Goal: Information Seeking & Learning: Compare options

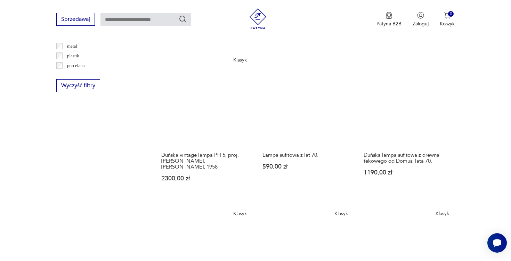
scroll to position [701, 0]
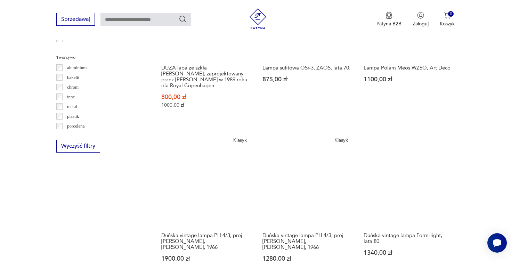
scroll to position [641, 0]
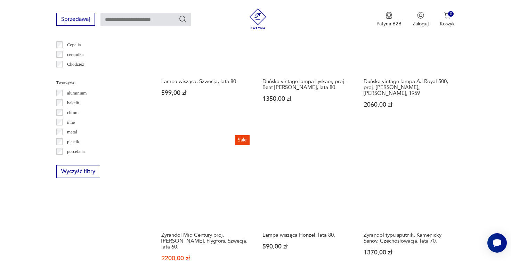
scroll to position [622, 0]
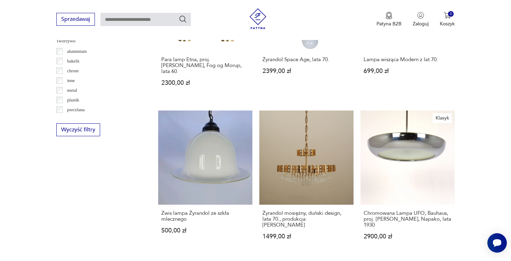
scroll to position [657, 0]
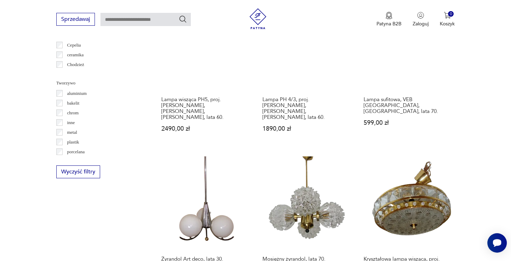
scroll to position [616, 0]
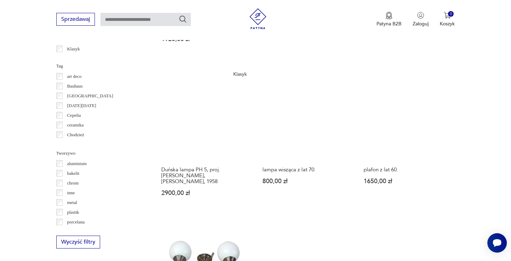
scroll to position [595, 0]
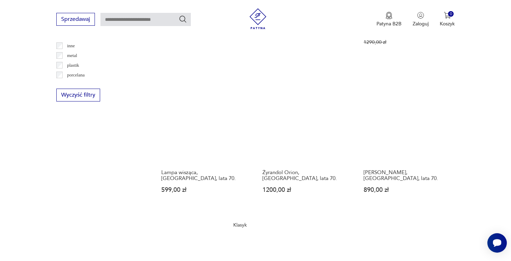
scroll to position [705, 0]
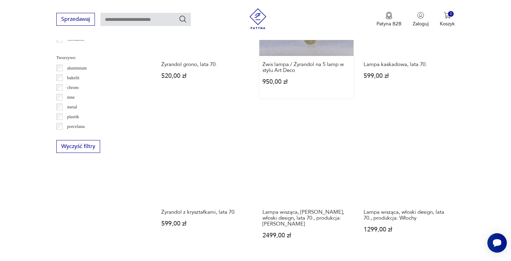
scroll to position [669, 0]
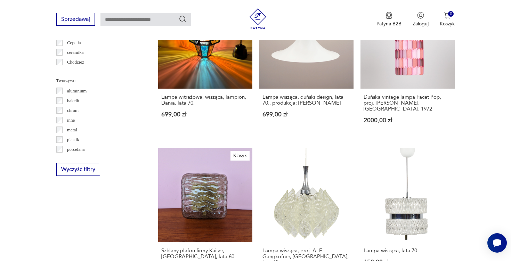
scroll to position [619, 0]
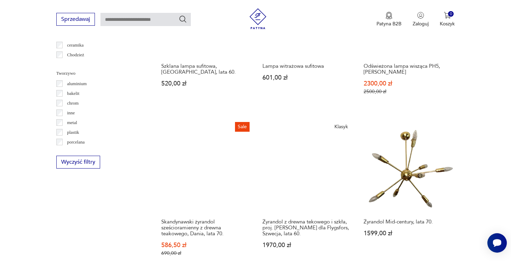
scroll to position [625, 0]
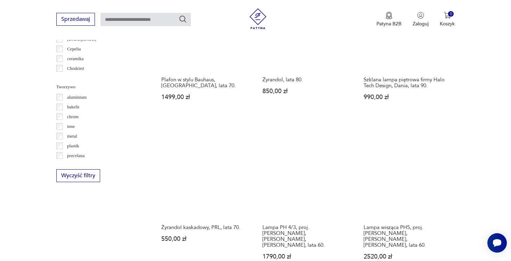
scroll to position [612, 0]
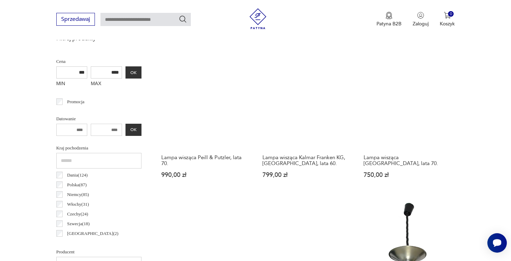
scroll to position [164, 0]
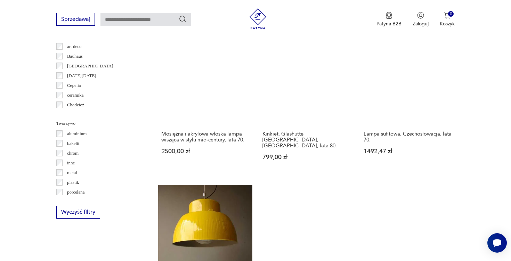
scroll to position [619, 0]
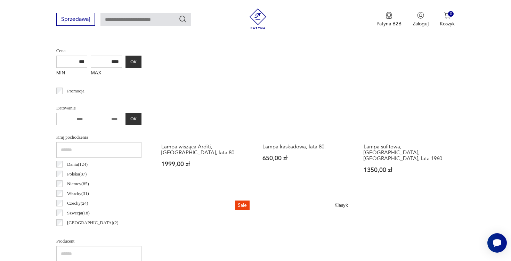
scroll to position [164, 0]
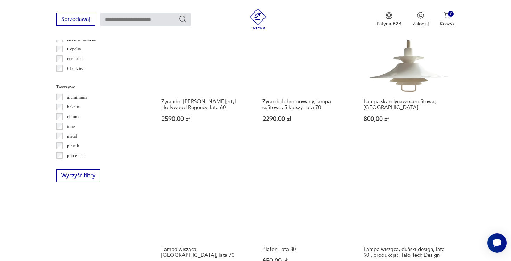
scroll to position [615, 0]
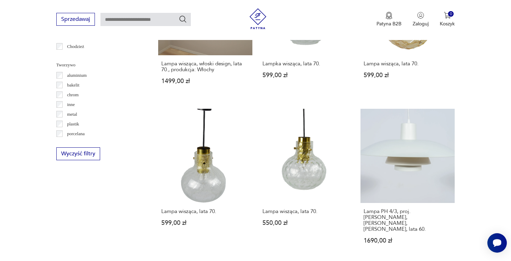
scroll to position [637, 0]
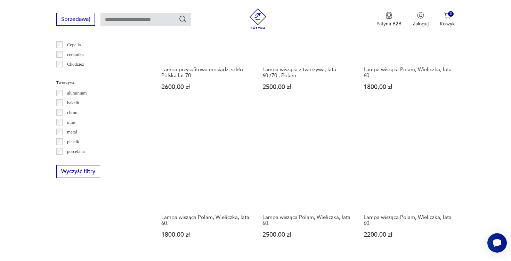
scroll to position [618, 0]
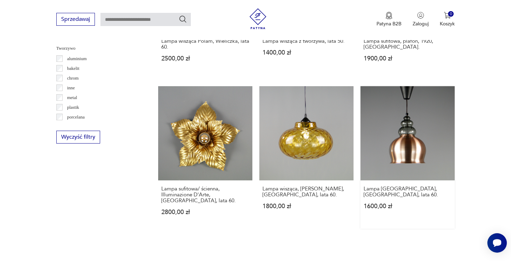
scroll to position [652, 0]
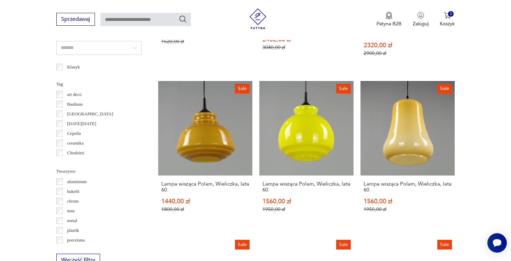
scroll to position [664, 0]
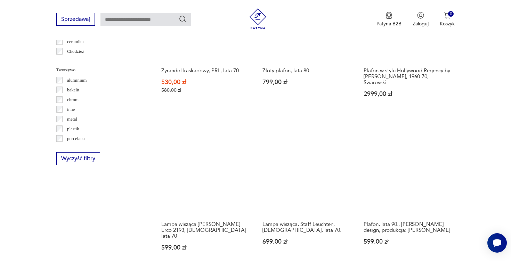
scroll to position [633, 0]
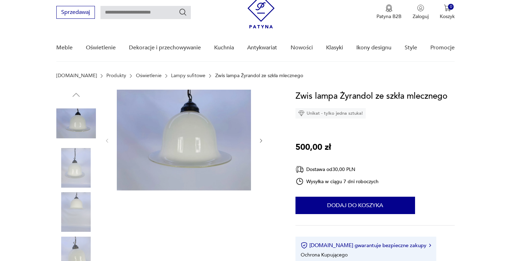
scroll to position [40, 0]
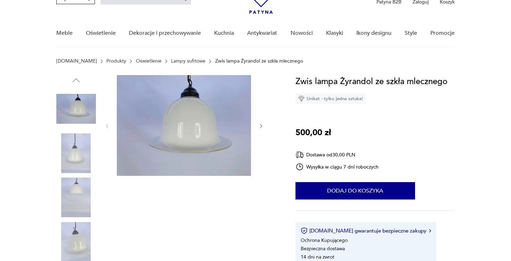
click at [260, 129] on icon "button" at bounding box center [261, 126] width 6 height 6
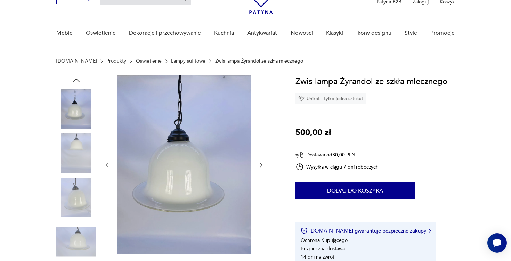
scroll to position [0, 0]
click at [260, 128] on div at bounding box center [184, 165] width 160 height 180
click at [261, 174] on div at bounding box center [184, 165] width 160 height 180
click at [261, 170] on div at bounding box center [184, 165] width 160 height 180
click at [261, 168] on icon "button" at bounding box center [261, 165] width 6 height 6
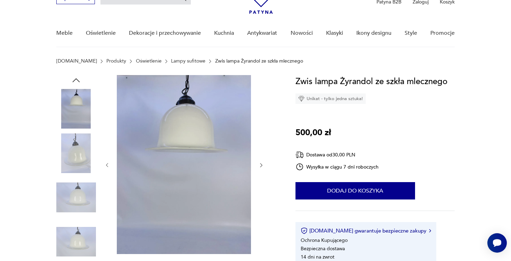
click at [261, 168] on icon "button" at bounding box center [261, 165] width 6 height 6
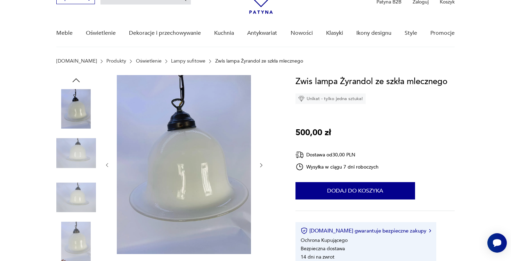
click at [261, 168] on icon "button" at bounding box center [261, 165] width 6 height 6
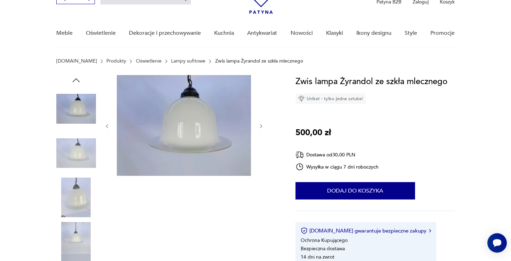
click at [261, 120] on div at bounding box center [184, 126] width 160 height 102
click at [261, 124] on icon "button" at bounding box center [261, 126] width 6 height 6
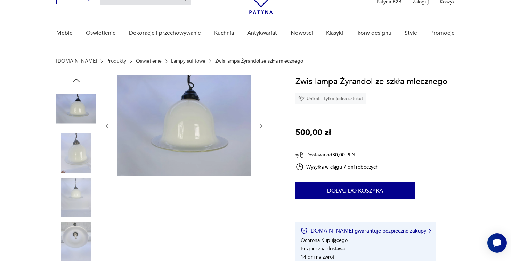
click at [261, 124] on icon "button" at bounding box center [261, 126] width 6 height 6
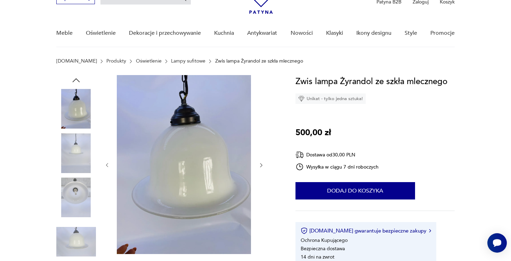
click at [261, 124] on div at bounding box center [184, 165] width 160 height 180
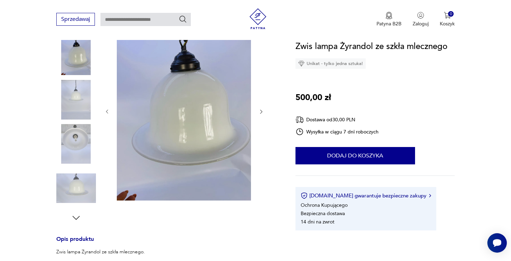
scroll to position [36, 0]
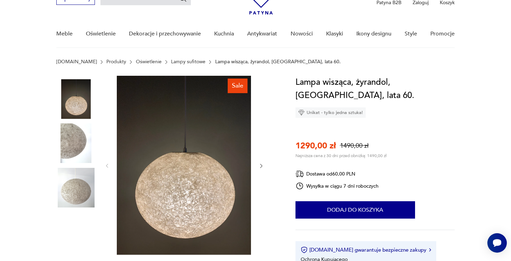
scroll to position [40, 0]
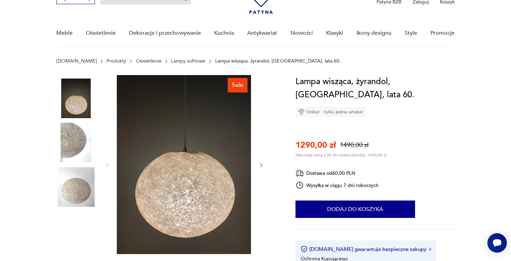
click at [263, 167] on icon "button" at bounding box center [261, 165] width 6 height 6
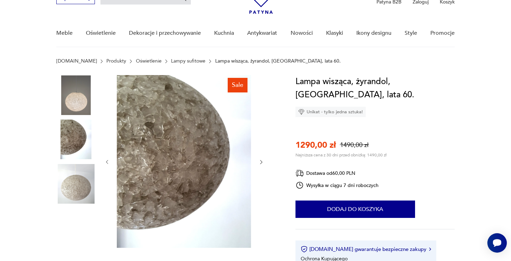
click at [261, 165] on button "button" at bounding box center [261, 162] width 6 height 7
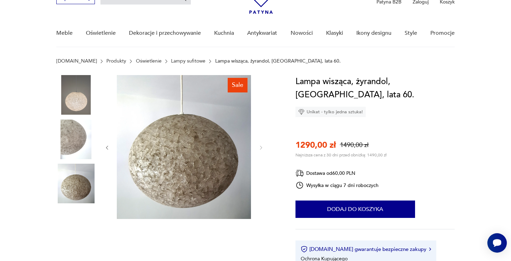
click at [261, 165] on div at bounding box center [184, 147] width 160 height 145
click at [260, 151] on div at bounding box center [184, 147] width 160 height 145
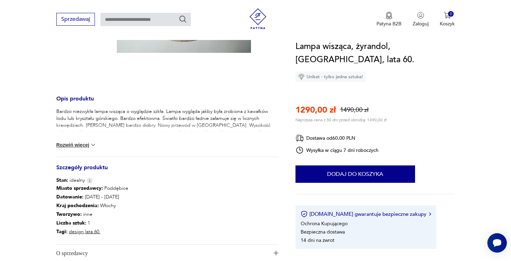
scroll to position [203, 0]
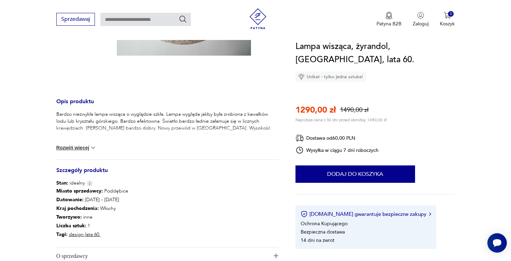
click at [91, 149] on img at bounding box center [93, 147] width 7 height 7
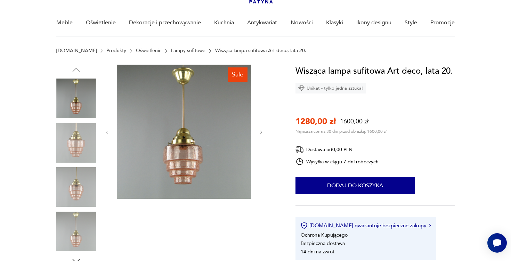
scroll to position [55, 0]
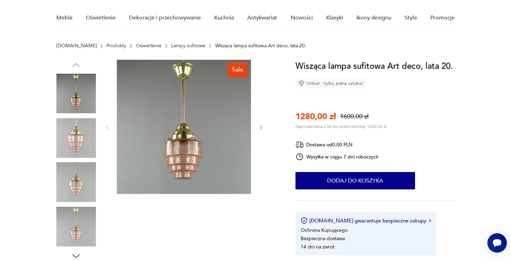
click at [263, 129] on icon "button" at bounding box center [261, 128] width 6 height 6
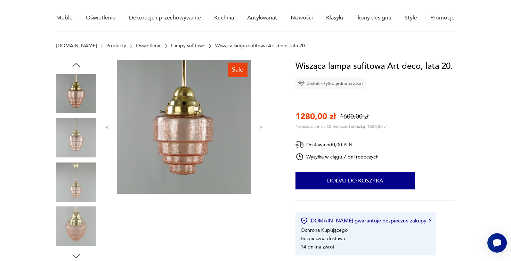
click at [263, 129] on icon "button" at bounding box center [261, 128] width 6 height 6
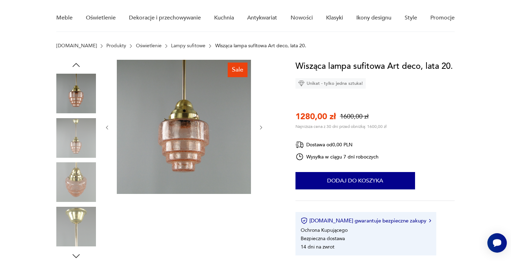
click at [263, 127] on icon "button" at bounding box center [261, 128] width 6 height 6
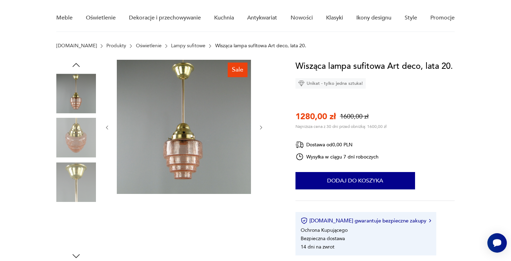
click at [263, 127] on icon "button" at bounding box center [261, 128] width 6 height 6
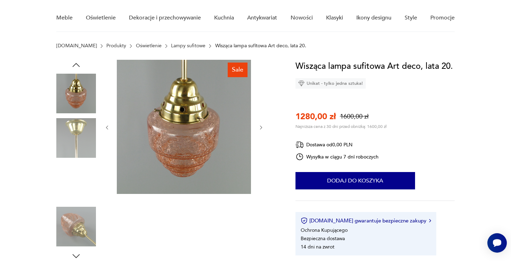
click at [263, 127] on icon "button" at bounding box center [261, 128] width 6 height 6
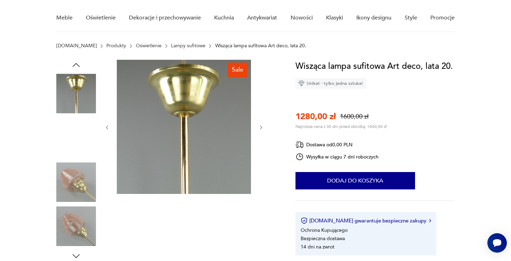
click at [263, 127] on icon "button" at bounding box center [261, 128] width 6 height 6
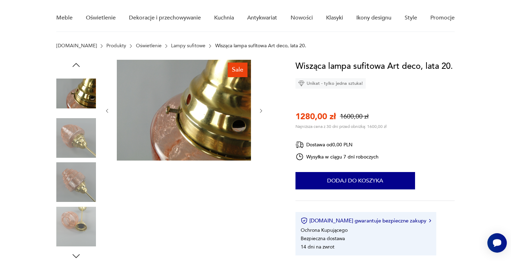
click at [263, 127] on div at bounding box center [184, 111] width 160 height 102
click at [262, 110] on icon "button" at bounding box center [261, 111] width 6 height 6
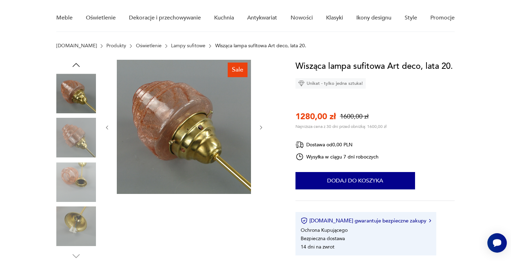
click at [262, 110] on div at bounding box center [184, 128] width 160 height 136
click at [262, 126] on icon "button" at bounding box center [261, 128] width 6 height 6
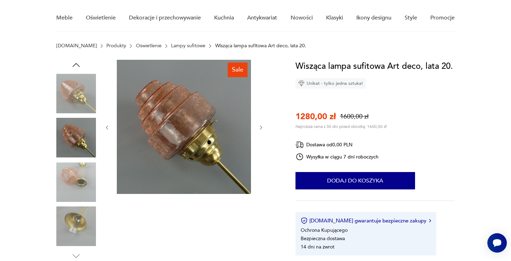
click at [263, 128] on icon "button" at bounding box center [261, 128] width 6 height 6
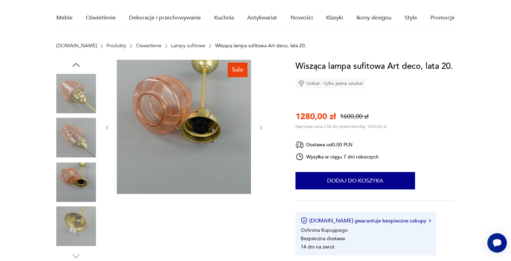
click at [263, 128] on icon "button" at bounding box center [261, 128] width 6 height 6
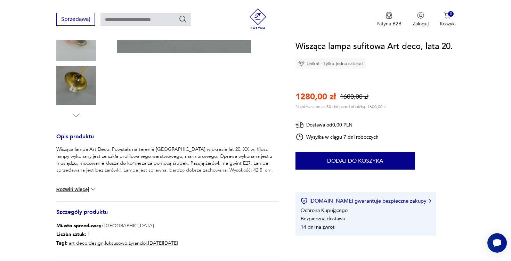
scroll to position [221, 0]
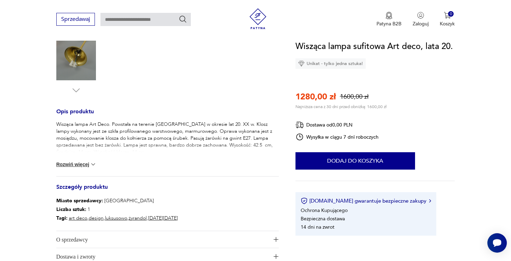
click at [89, 161] on button "Rozwiń więcej" at bounding box center [76, 164] width 40 height 7
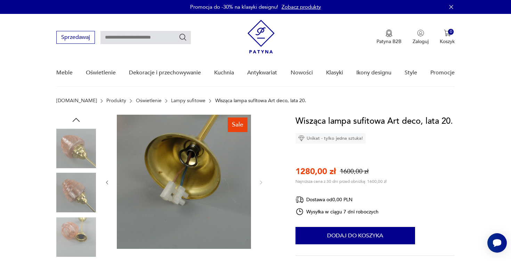
scroll to position [0, 0]
click at [90, 151] on img at bounding box center [76, 149] width 40 height 40
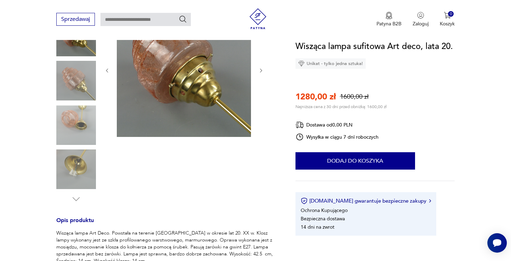
scroll to position [78, 0]
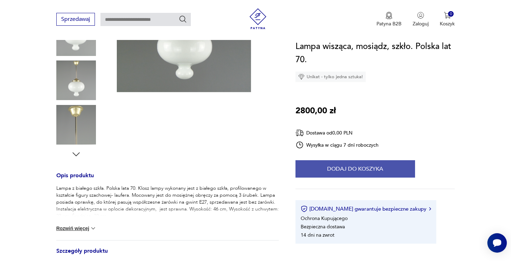
scroll to position [170, 0]
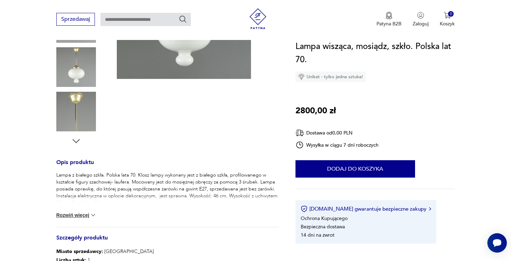
click at [90, 218] on img at bounding box center [93, 215] width 7 height 7
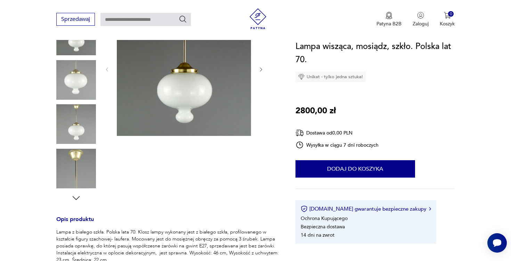
scroll to position [110, 0]
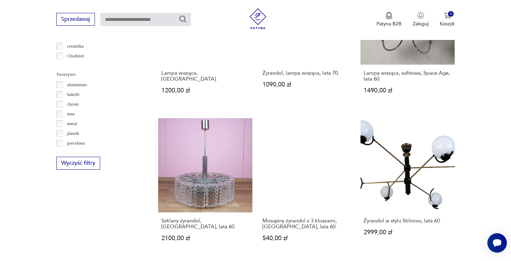
scroll to position [626, 0]
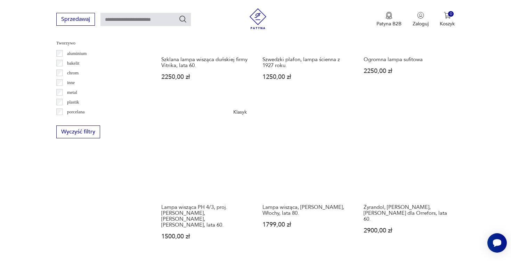
scroll to position [705, 0]
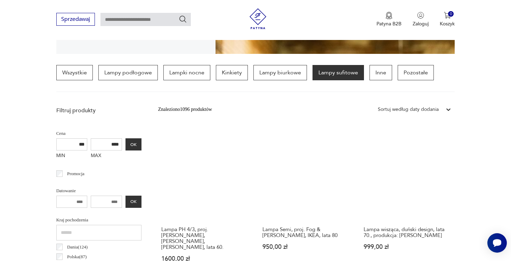
scroll to position [164, 0]
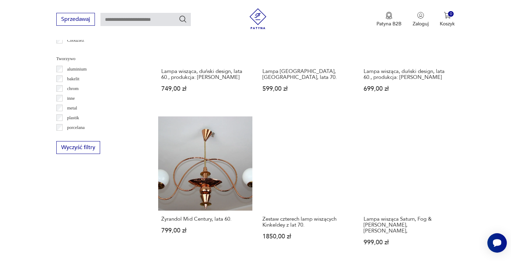
scroll to position [646, 0]
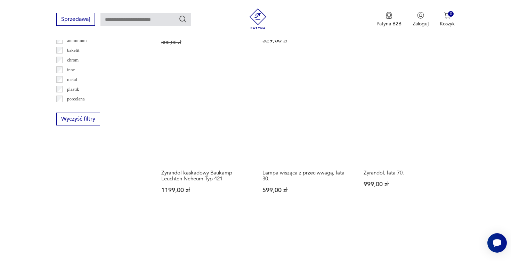
scroll to position [705, 0]
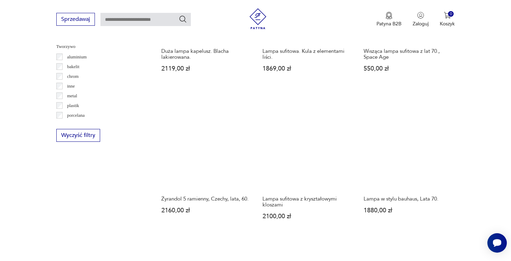
scroll to position [652, 0]
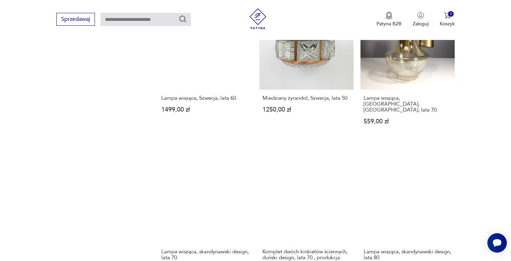
scroll to position [784, 0]
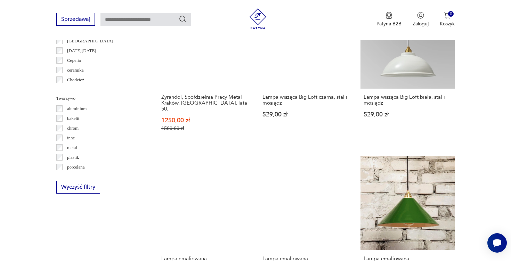
scroll to position [605, 0]
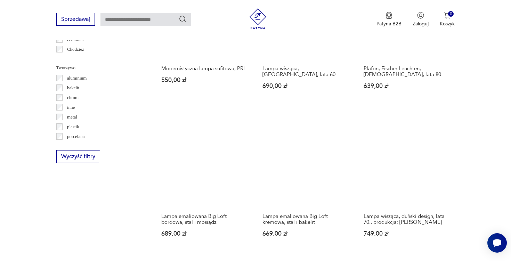
scroll to position [630, 0]
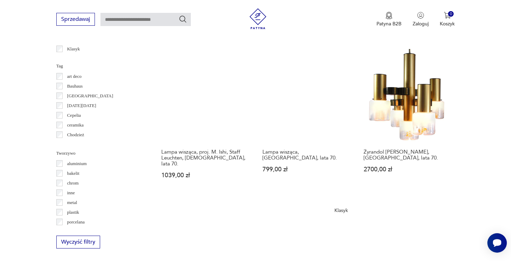
scroll to position [614, 0]
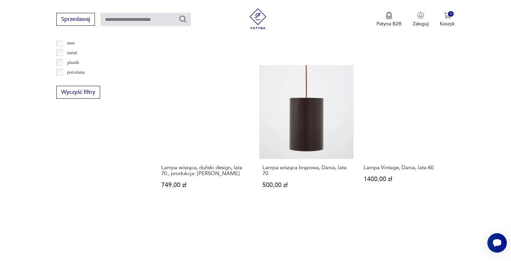
scroll to position [727, 0]
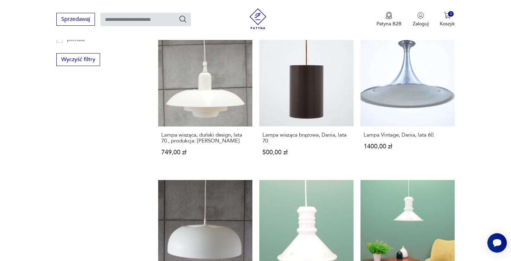
click at [437, 104] on div "Znaleziono 1096 produktów Filtruj Sortuj według daty dodania Sortuj według daty…" at bounding box center [306, 21] width 297 height 960
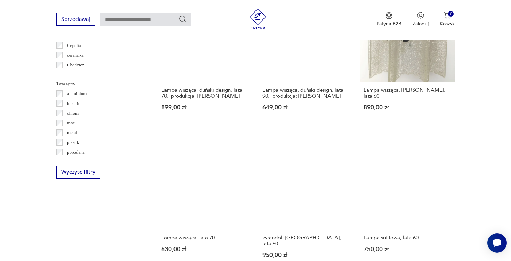
scroll to position [615, 0]
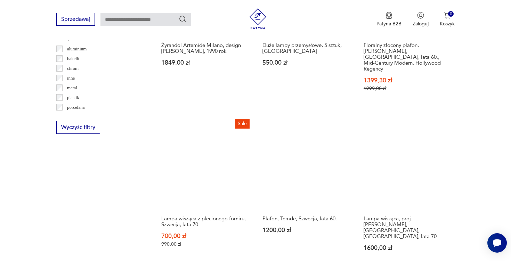
scroll to position [661, 0]
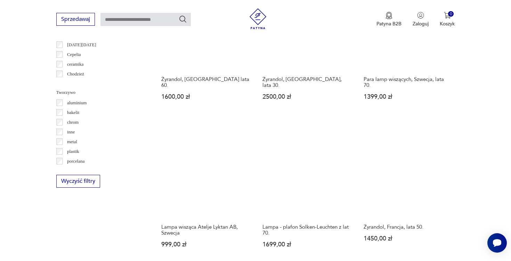
scroll to position [605, 0]
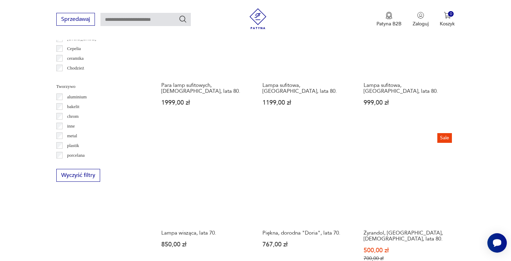
scroll to position [611, 0]
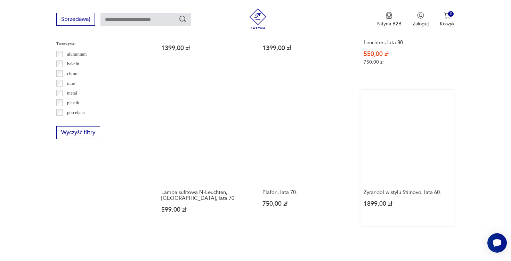
scroll to position [655, 0]
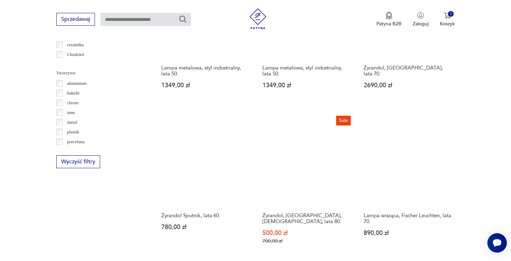
scroll to position [625, 0]
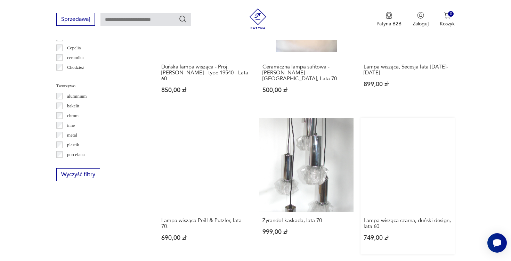
scroll to position [613, 0]
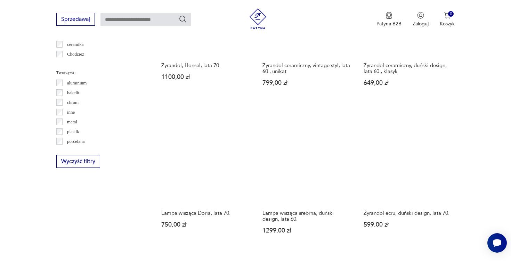
scroll to position [625, 0]
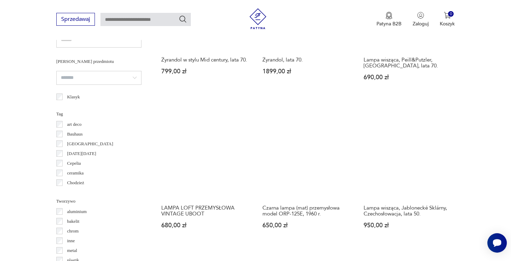
scroll to position [526, 0]
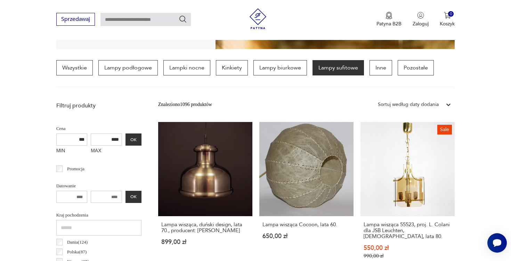
scroll to position [164, 0]
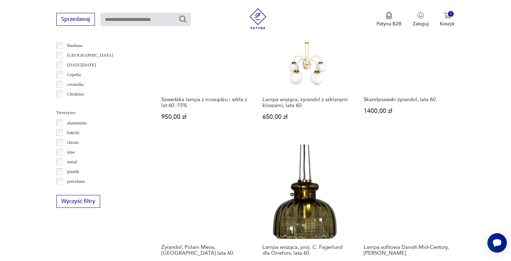
scroll to position [585, 0]
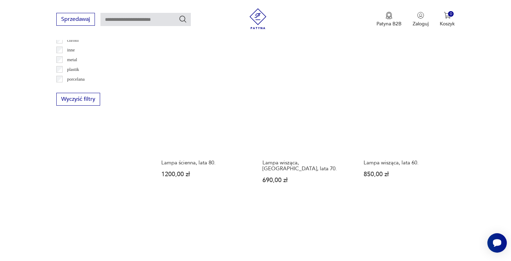
scroll to position [697, 0]
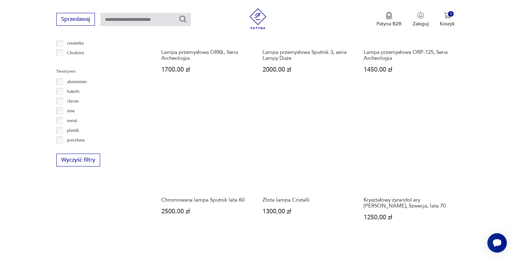
scroll to position [637, 0]
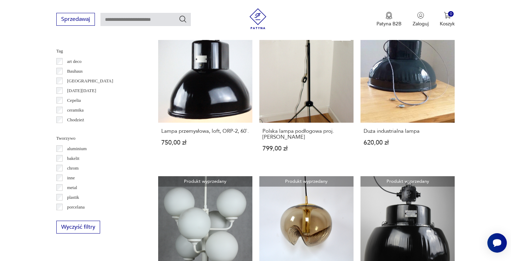
scroll to position [599, 0]
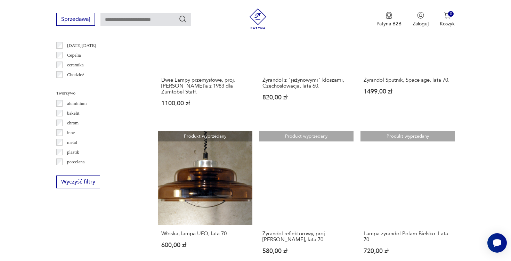
scroll to position [635, 0]
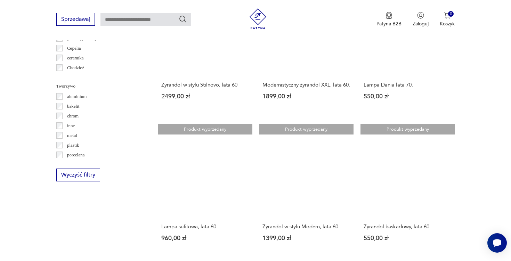
scroll to position [629, 0]
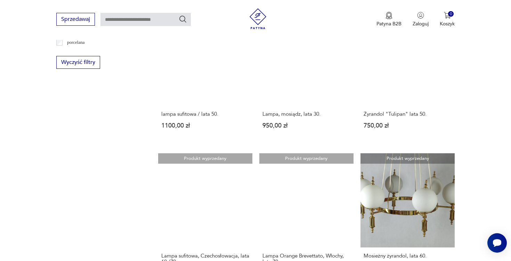
scroll to position [716, 0]
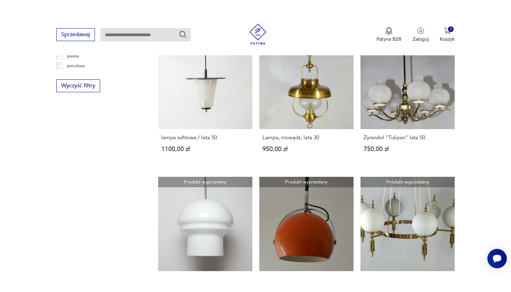
scroll to position [164, 0]
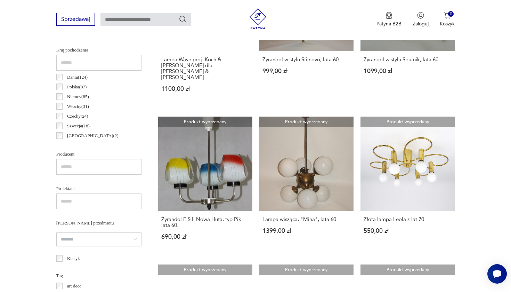
scroll to position [404, 0]
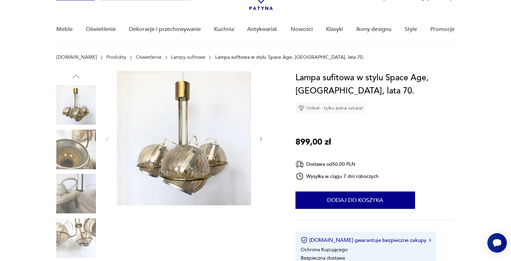
scroll to position [45, 0]
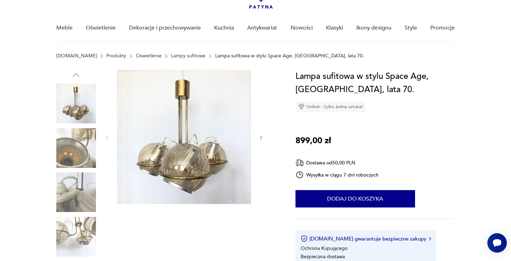
click at [261, 138] on icon "button" at bounding box center [261, 138] width 6 height 6
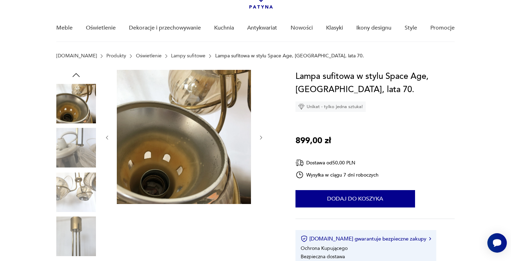
click at [261, 138] on icon "button" at bounding box center [261, 138] width 6 height 6
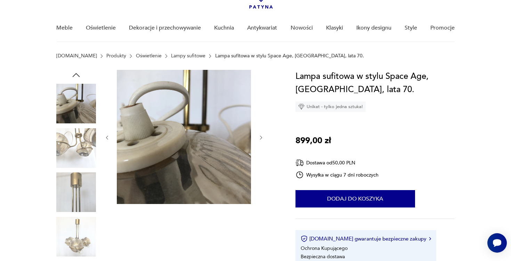
click at [261, 138] on icon "button" at bounding box center [261, 138] width 6 height 6
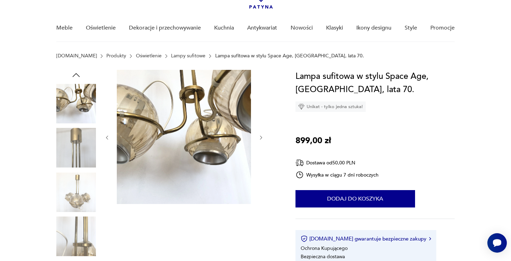
click at [261, 138] on icon "button" at bounding box center [261, 138] width 6 height 6
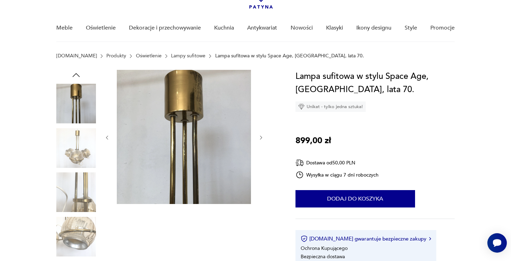
click at [261, 138] on icon "button" at bounding box center [261, 138] width 6 height 6
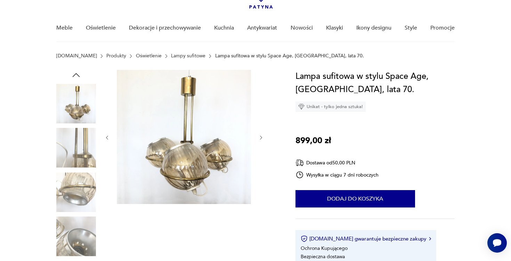
click at [261, 138] on icon "button" at bounding box center [261, 138] width 6 height 6
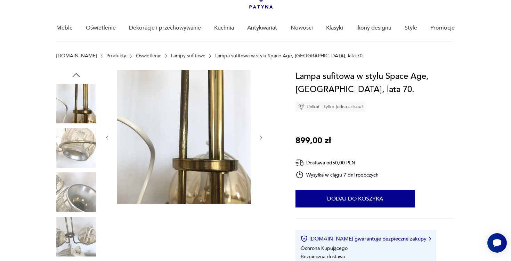
click at [261, 138] on icon "button" at bounding box center [261, 138] width 6 height 6
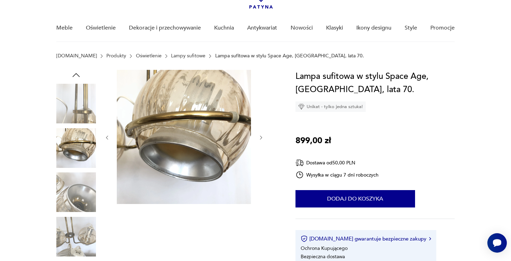
click at [261, 138] on icon "button" at bounding box center [261, 138] width 6 height 6
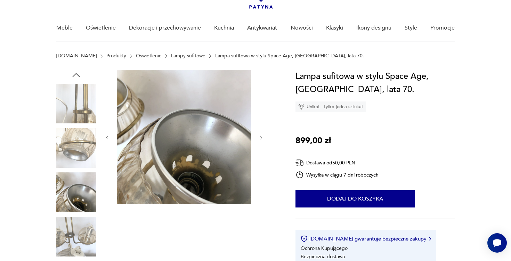
click at [261, 138] on icon "button" at bounding box center [261, 138] width 6 height 6
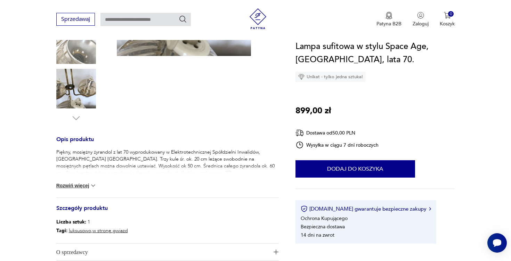
scroll to position [194, 0]
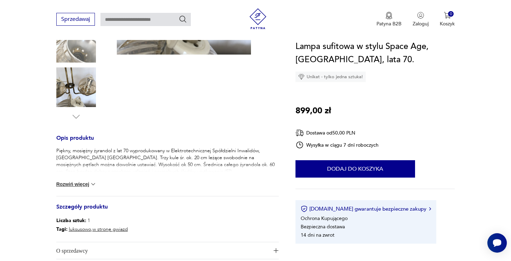
click at [89, 186] on button "Rozwiń więcej" at bounding box center [76, 184] width 40 height 7
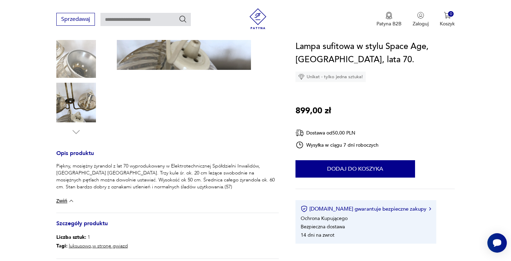
scroll to position [190, 0]
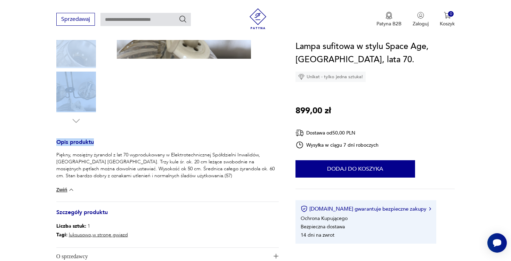
drag, startPoint x: 33, startPoint y: 54, endPoint x: 166, endPoint y: 144, distance: 160.4
click at [166, 144] on section "Opis produktu Piękny, mosiężny żyrandol z lat 70 wyprodukowany w Elektrotechnic…" at bounding box center [255, 112] width 511 height 374
click at [166, 144] on h3 "Opis produktu" at bounding box center [167, 145] width 223 height 11
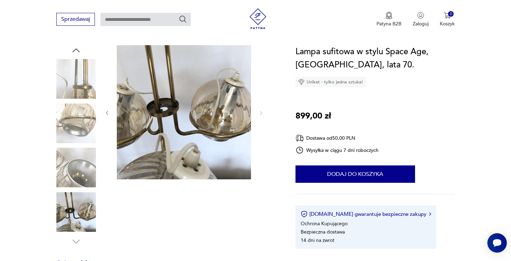
scroll to position [69, 0]
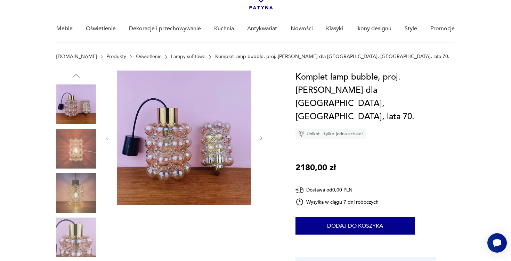
scroll to position [58, 0]
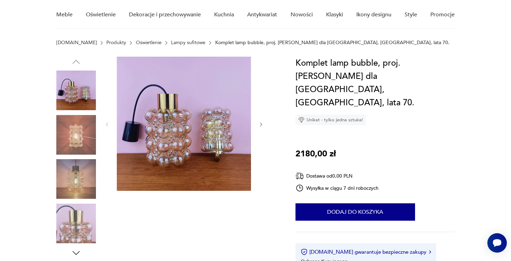
click at [263, 124] on icon "button" at bounding box center [261, 125] width 6 height 6
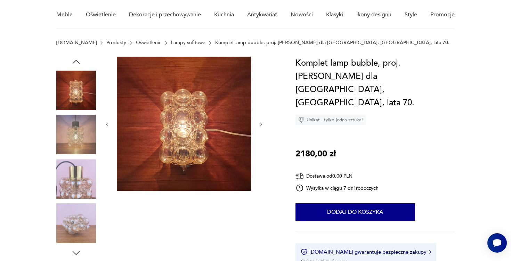
click at [263, 124] on icon "button" at bounding box center [261, 125] width 6 height 6
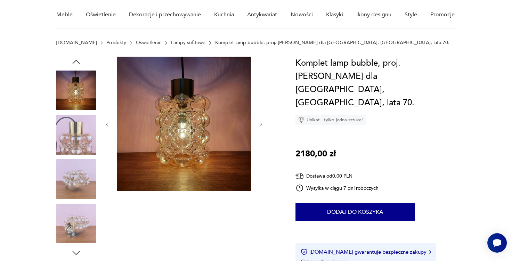
click at [263, 124] on icon "button" at bounding box center [261, 125] width 6 height 6
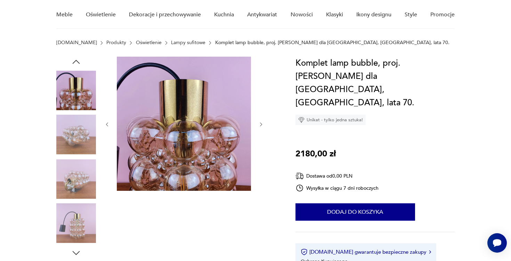
click at [263, 124] on icon "button" at bounding box center [261, 125] width 6 height 6
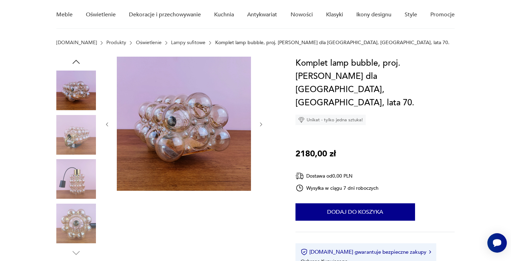
click at [263, 124] on icon "button" at bounding box center [261, 125] width 6 height 6
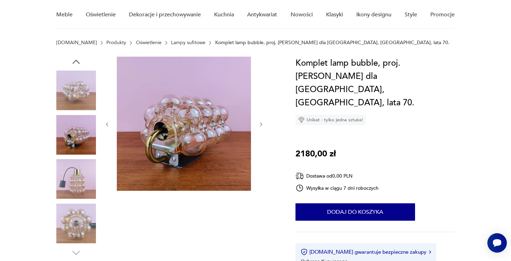
click at [263, 124] on icon "button" at bounding box center [261, 125] width 6 height 6
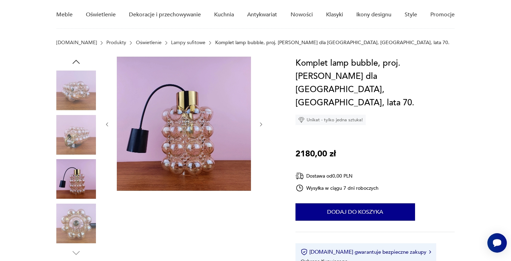
click at [263, 124] on icon "button" at bounding box center [261, 125] width 6 height 6
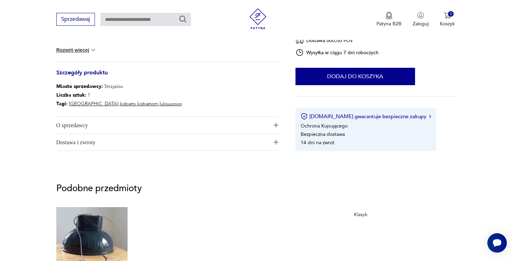
scroll to position [356, 0]
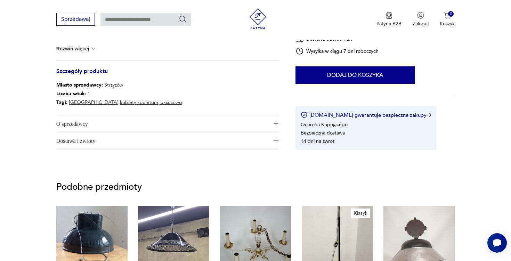
click at [264, 123] on span "O sprzedawcy" at bounding box center [162, 123] width 213 height 17
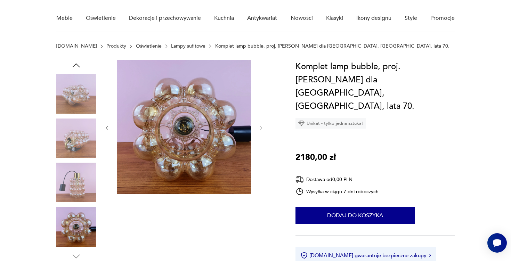
scroll to position [53, 0]
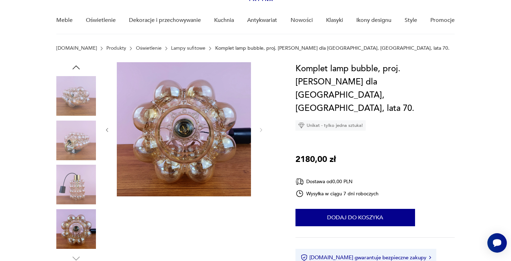
click at [83, 106] on img at bounding box center [76, 96] width 40 height 40
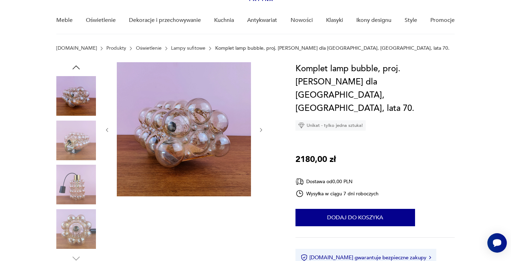
click at [75, 150] on img at bounding box center [76, 141] width 40 height 40
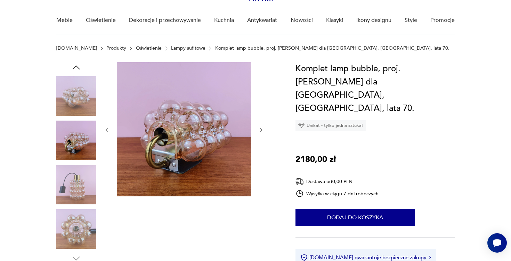
click at [69, 186] on img at bounding box center [76, 185] width 40 height 40
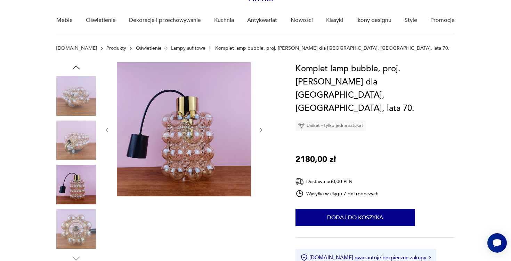
click at [68, 213] on img at bounding box center [76, 229] width 40 height 40
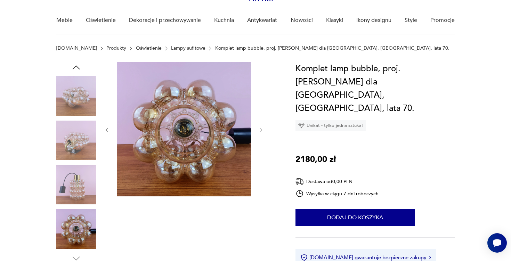
click at [78, 98] on img at bounding box center [76, 96] width 40 height 40
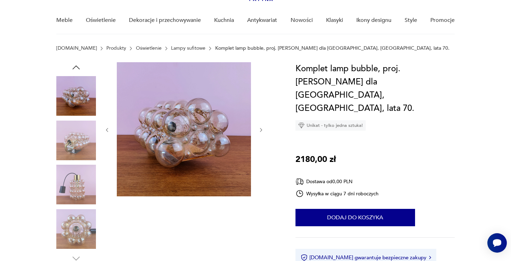
click at [70, 139] on img at bounding box center [76, 141] width 40 height 40
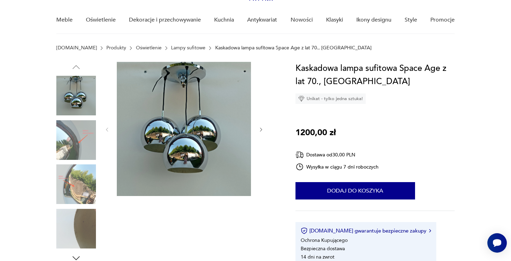
scroll to position [59, 0]
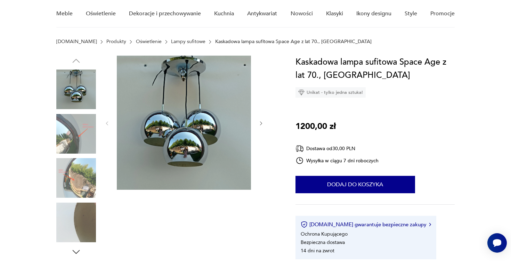
click at [262, 123] on icon "button" at bounding box center [261, 124] width 6 height 6
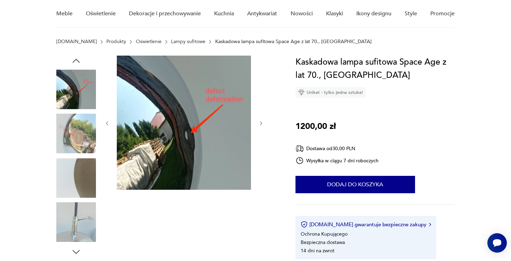
click at [262, 123] on icon "button" at bounding box center [261, 124] width 6 height 6
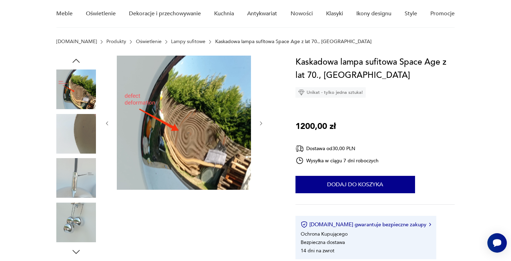
click at [262, 123] on icon "button" at bounding box center [261, 123] width 2 height 4
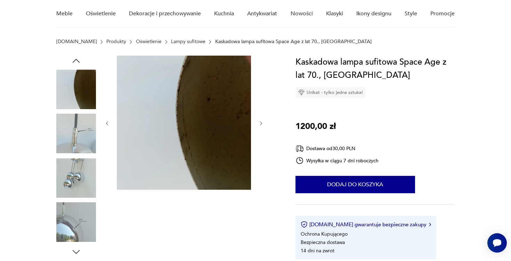
click at [262, 123] on icon "button" at bounding box center [261, 123] width 2 height 4
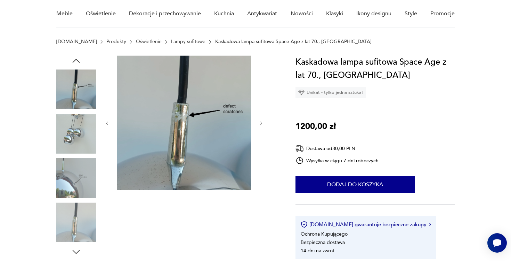
click at [262, 123] on icon "button" at bounding box center [261, 123] width 2 height 4
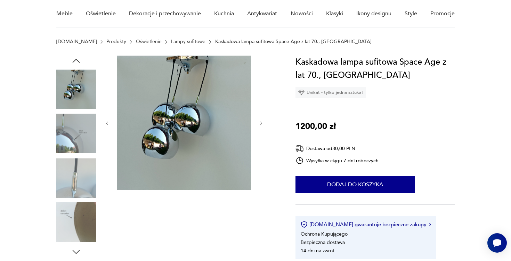
click at [262, 123] on icon "button" at bounding box center [261, 123] width 2 height 4
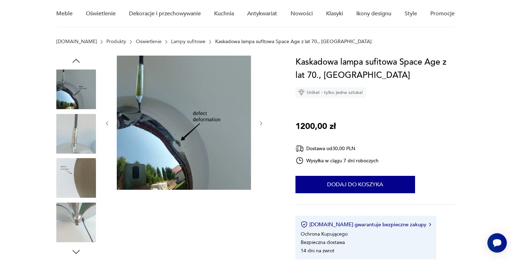
click at [262, 123] on icon "button" at bounding box center [261, 123] width 2 height 4
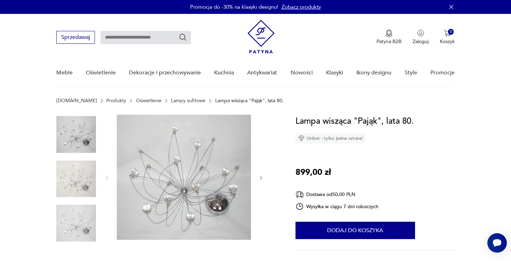
click at [261, 178] on icon "button" at bounding box center [261, 178] width 6 height 6
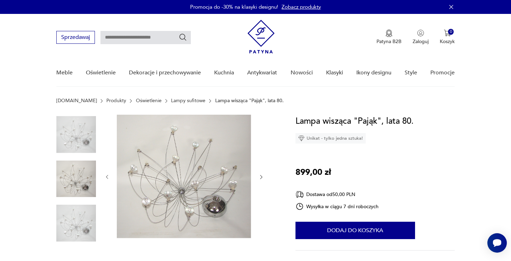
click at [261, 178] on icon "button" at bounding box center [261, 177] width 6 height 6
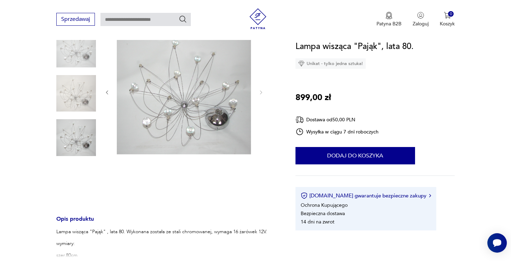
scroll to position [84, 0]
